Goal: Book appointment/travel/reservation

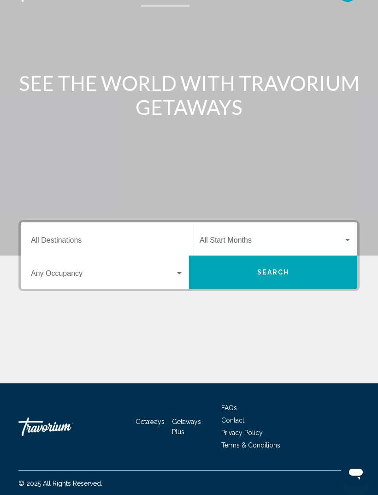
scroll to position [30, 0]
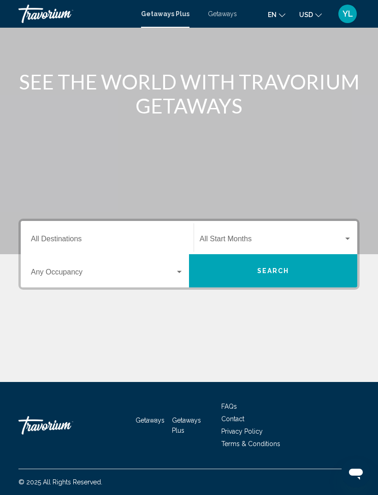
click at [220, 16] on span "Getaways" at bounding box center [222, 13] width 29 height 7
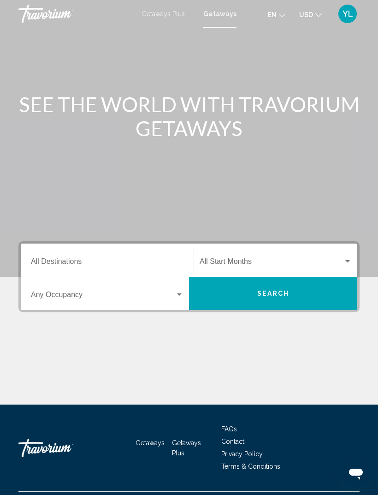
click at [338, 256] on div "Start Month All Start Months" at bounding box center [276, 260] width 152 height 29
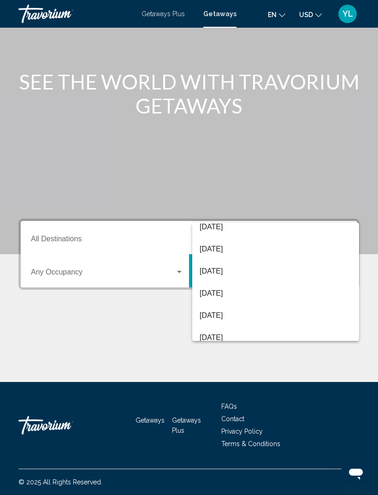
scroll to position [140, 0]
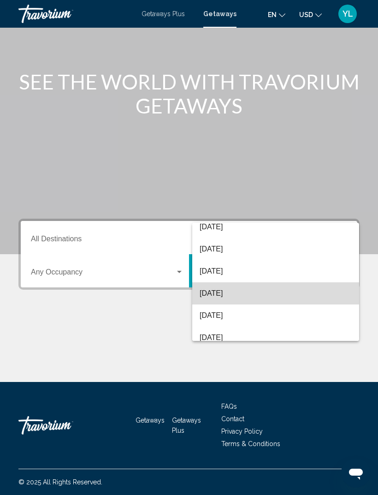
click at [242, 293] on span "[DATE]" at bounding box center [276, 293] width 152 height 22
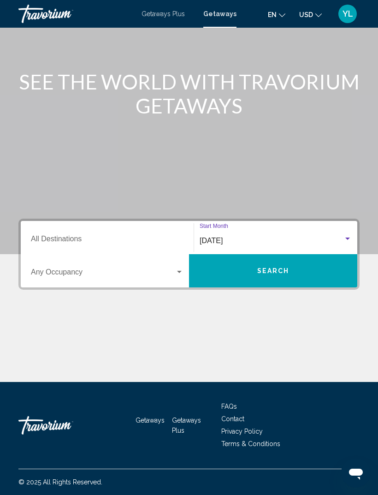
click at [293, 264] on button "Search" at bounding box center [273, 270] width 168 height 33
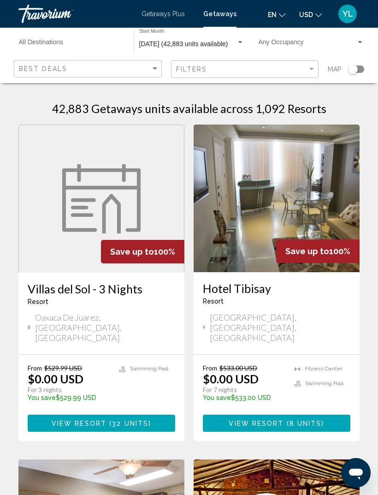
click at [356, 71] on div "Search widget" at bounding box center [353, 69] width 9 height 9
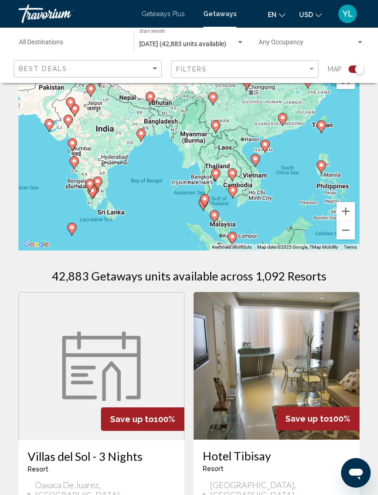
scroll to position [36, 0]
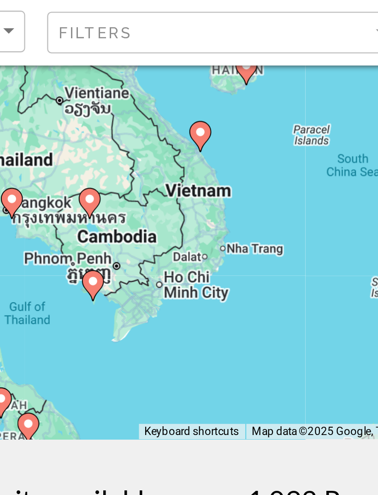
type input "**********"
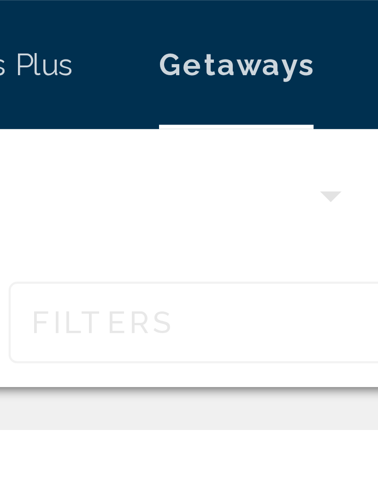
scroll to position [0, 0]
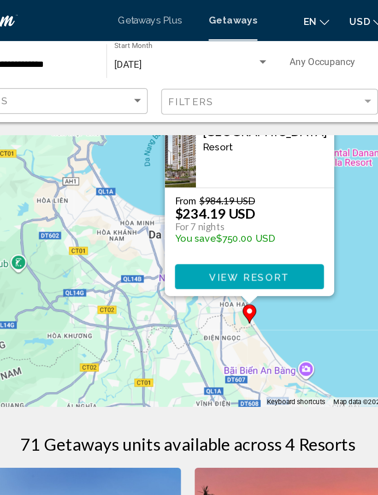
click at [206, 147] on div "From $984.19 USD $234.19 USD For 7 nights You save $750.00 USD" at bounding box center [231, 153] width 102 height 40
click at [203, 187] on span "View Resort" at bounding box center [230, 188] width 55 height 7
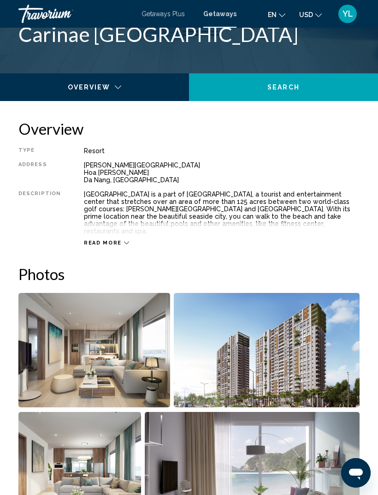
scroll to position [392, 0]
click at [124, 241] on icon "Main content" at bounding box center [126, 243] width 5 height 5
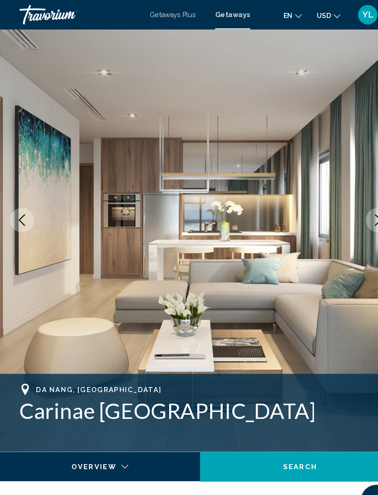
scroll to position [0, 0]
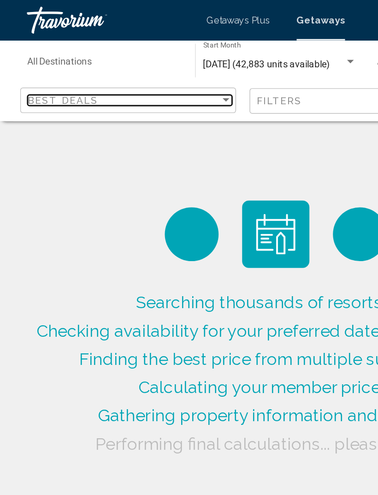
click at [154, 70] on div "Sort by" at bounding box center [155, 68] width 5 height 2
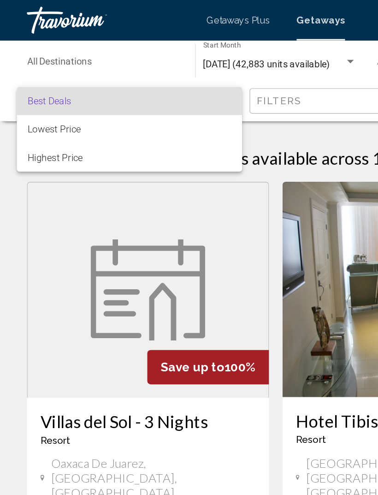
click at [193, 91] on div at bounding box center [189, 247] width 378 height 495
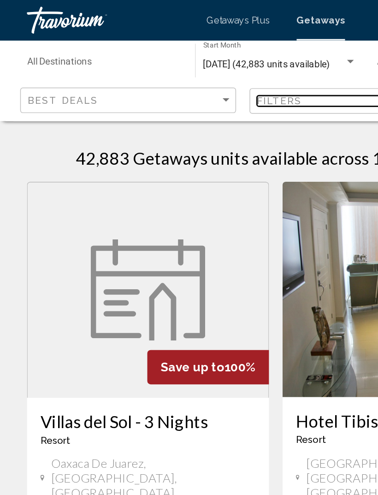
click at [207, 68] on span "Filters" at bounding box center [191, 69] width 31 height 7
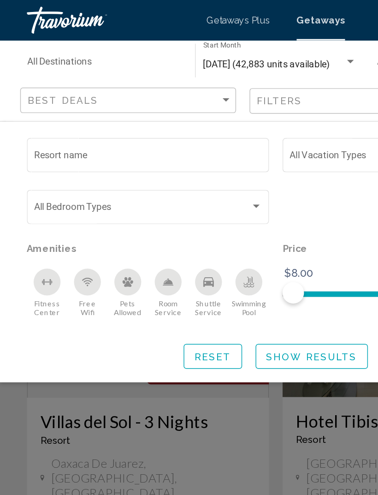
click at [172, 18] on span "Getaways Plus" at bounding box center [163, 13] width 43 height 7
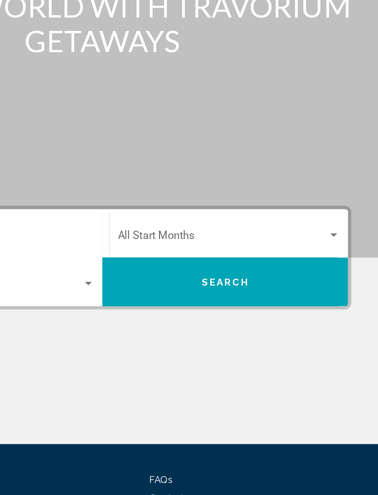
click at [344, 258] on div "Search widget" at bounding box center [348, 261] width 8 height 7
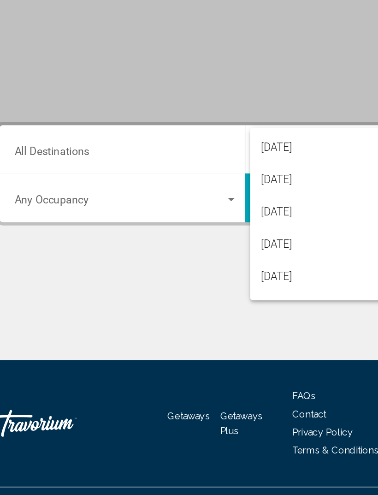
scroll to position [151, 0]
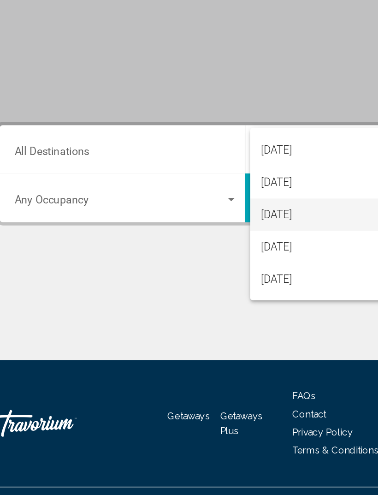
click at [214, 271] on span "[DATE]" at bounding box center [276, 282] width 152 height 22
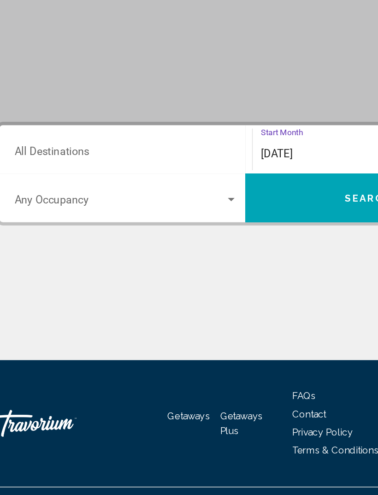
click at [175, 269] on div "Search widget" at bounding box center [179, 272] width 8 height 7
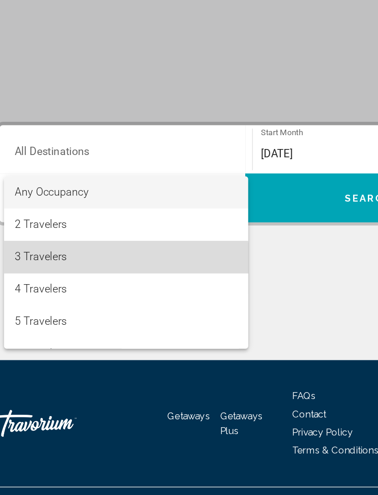
click at [49, 300] on span "3 Travelers" at bounding box center [107, 311] width 153 height 22
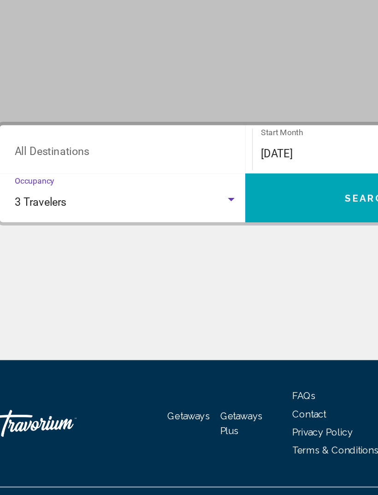
click at [175, 269] on div "Search widget" at bounding box center [179, 272] width 8 height 7
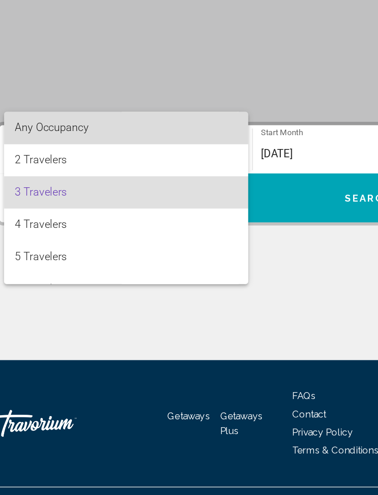
click at [112, 212] on span "Any Occupancy" at bounding box center [107, 223] width 153 height 22
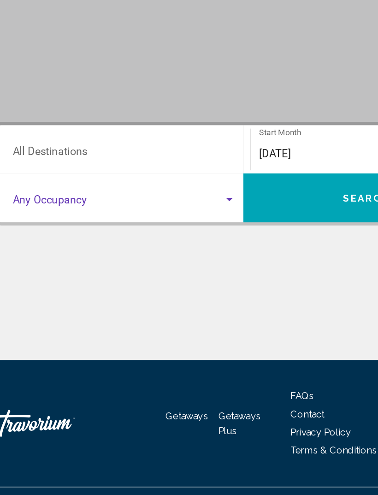
scroll to position [30, 0]
click at [108, 237] on input "Destination All Destinations" at bounding box center [107, 241] width 153 height 8
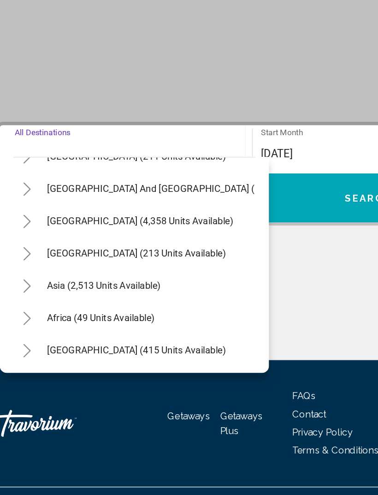
scroll to position [149, 0]
click at [109, 327] on span "Asia (2,513 units available)" at bounding box center [92, 330] width 78 height 7
type input "**********"
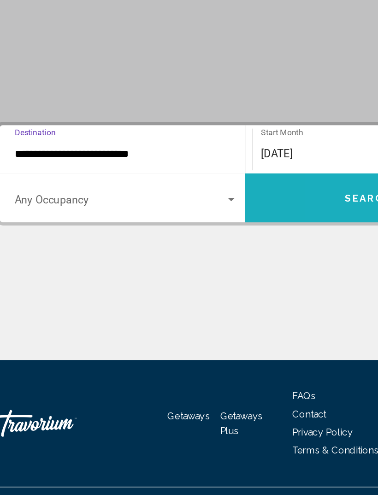
click at [233, 254] on button "Search" at bounding box center [273, 270] width 168 height 33
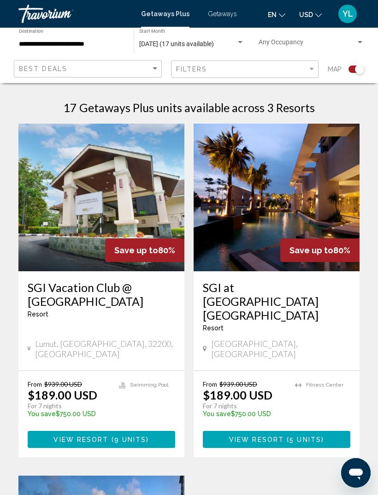
scroll to position [194, 0]
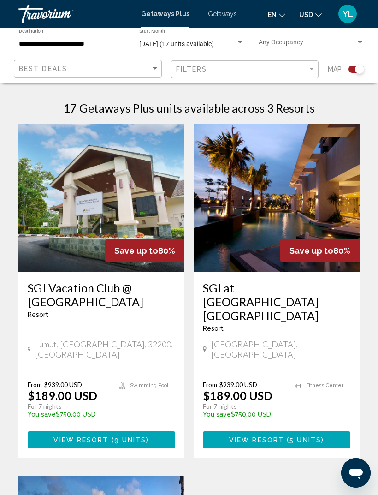
click at [307, 292] on h3 "SGI at [GEOGRAPHIC_DATA] [GEOGRAPHIC_DATA]" at bounding box center [277, 302] width 148 height 42
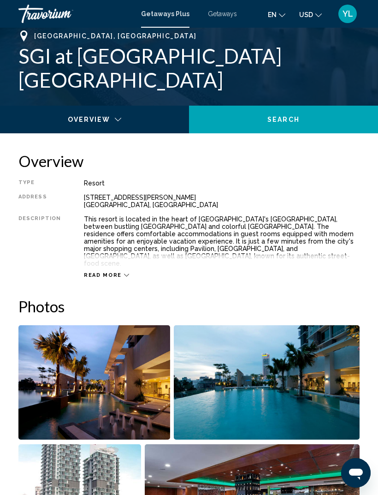
scroll to position [366, 0]
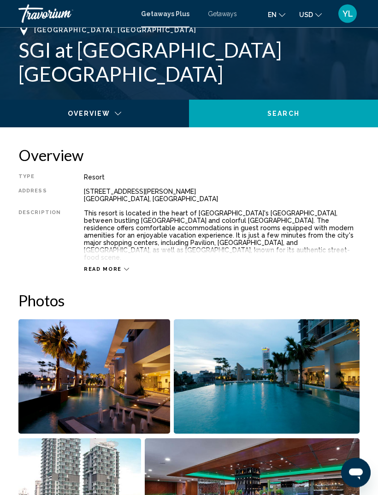
click at [126, 249] on div "Read more" at bounding box center [222, 260] width 276 height 25
click at [124, 267] on icon "Main content" at bounding box center [126, 269] width 5 height 5
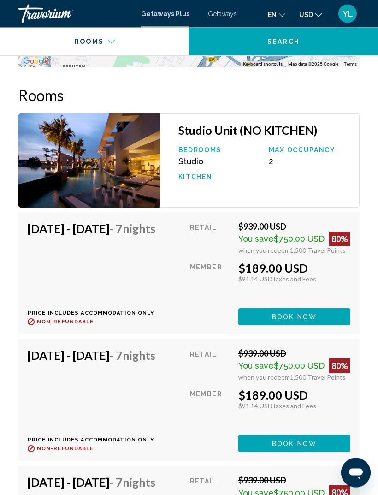
scroll to position [1819, 0]
